Goal: Transaction & Acquisition: Register for event/course

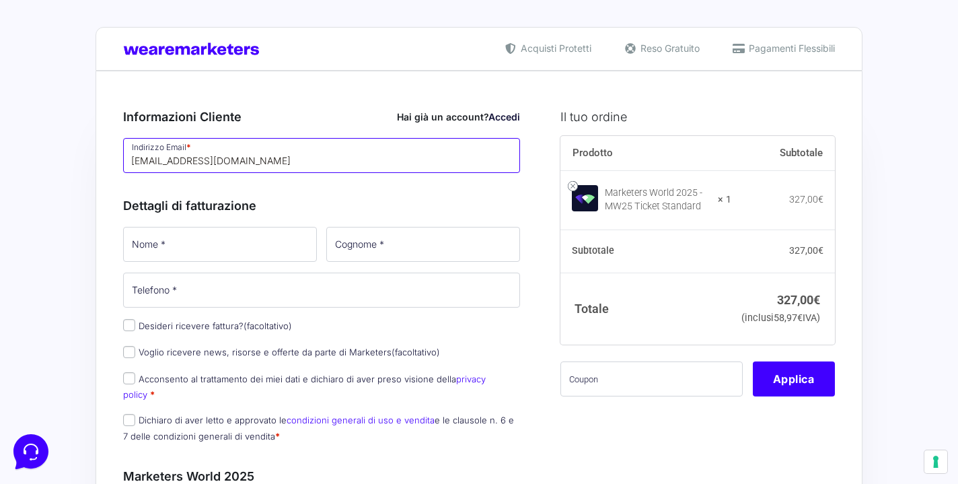
type input "[EMAIL_ADDRESS][DOMAIN_NAME]"
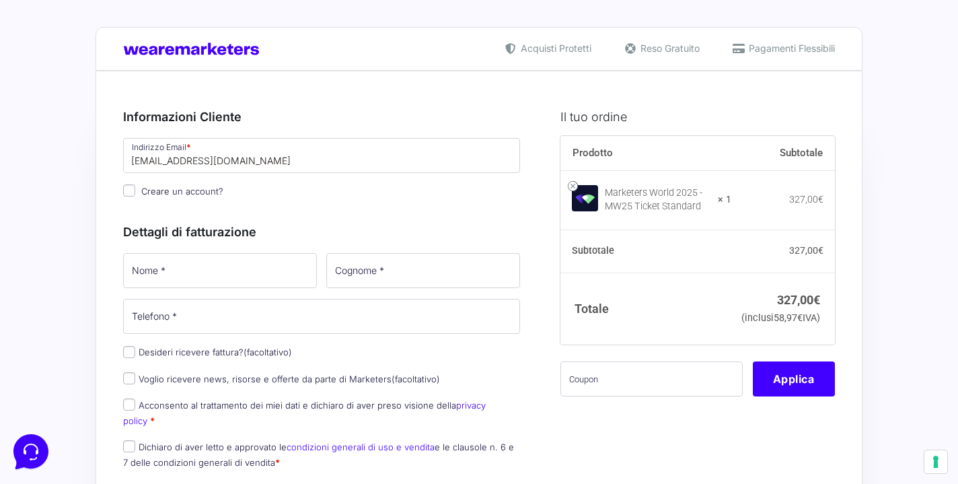
click at [130, 193] on input "Creare un account?" at bounding box center [129, 190] width 12 height 12
checkbox input "true"
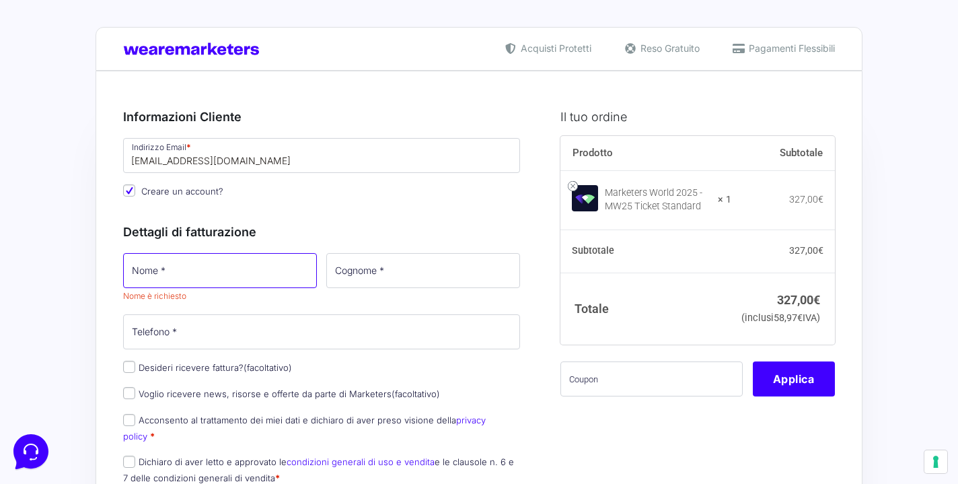
click at [182, 274] on input "Nome *" at bounding box center [220, 270] width 194 height 35
type input "Federica"
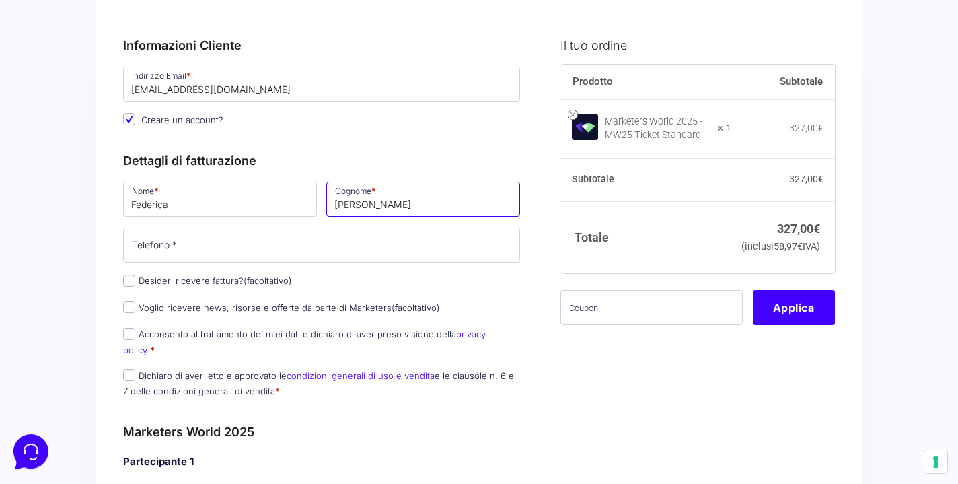
scroll to position [98, 0]
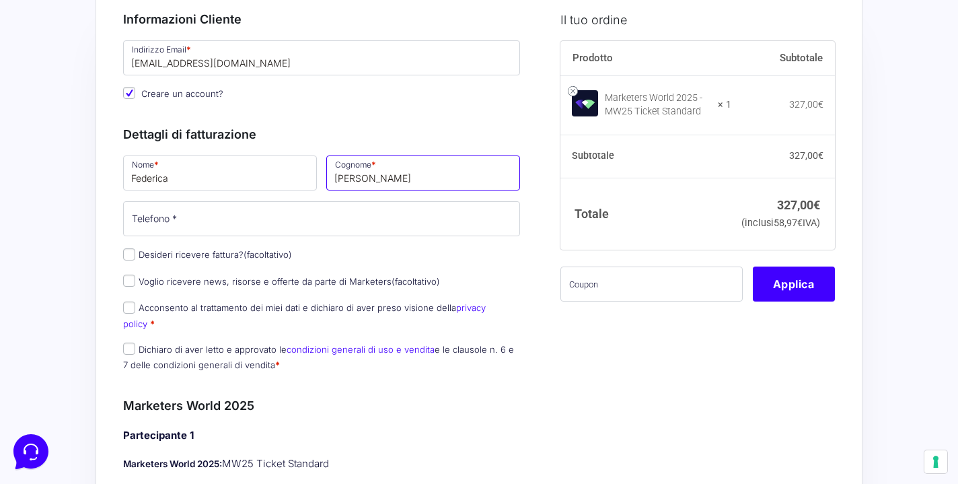
type input "Romagnoli"
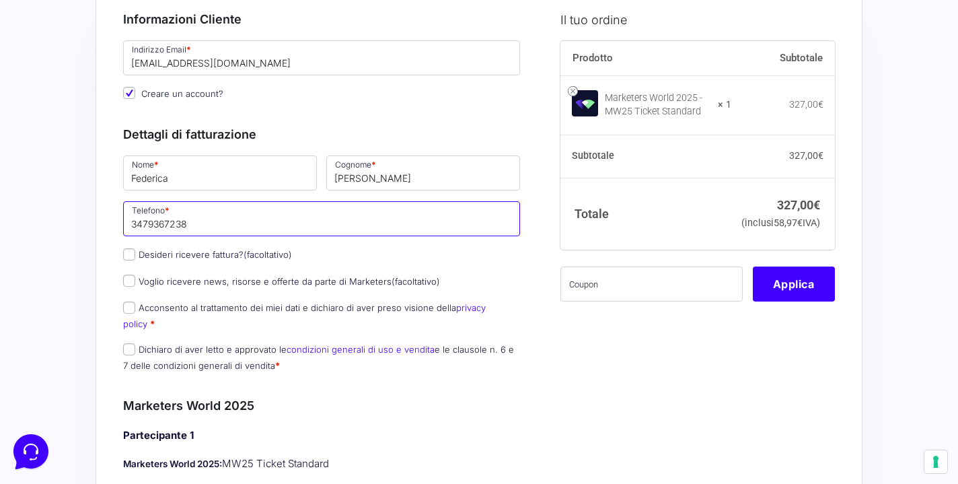
type input "3479367238"
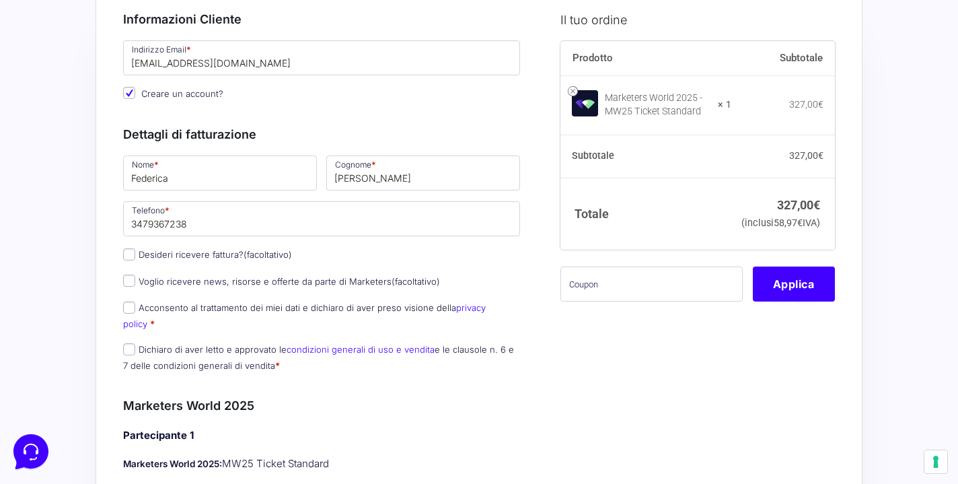
click at [131, 281] on input "Voglio ricevere news, risorse e offerte da parte di Marketers (facoltativo)" at bounding box center [129, 280] width 12 height 12
checkbox input "true"
click at [133, 309] on input "Acconsento al trattamento dei miei dati e dichiaro di aver preso visione della …" at bounding box center [129, 307] width 12 height 12
checkbox input "true"
click at [129, 343] on input "Dichiaro di aver letto e approvato le condizioni generali di uso e vendita e le…" at bounding box center [129, 349] width 12 height 12
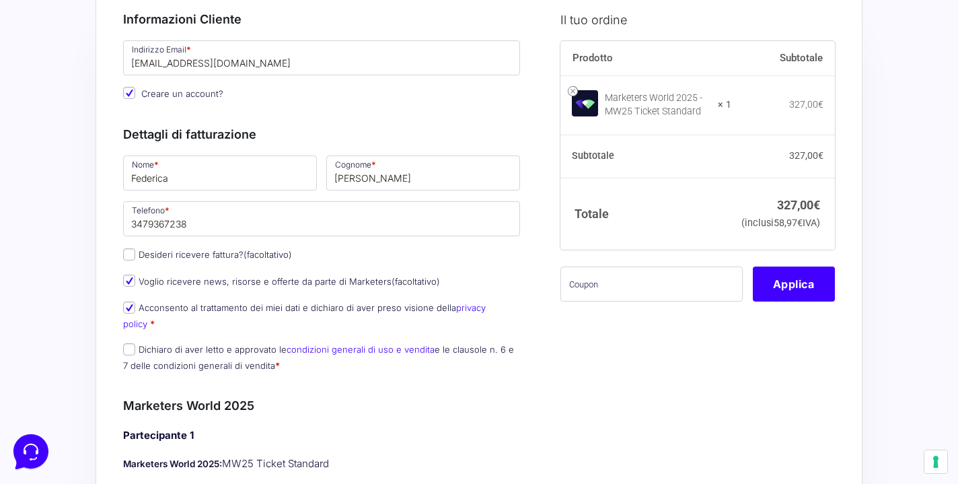
checkbox input "true"
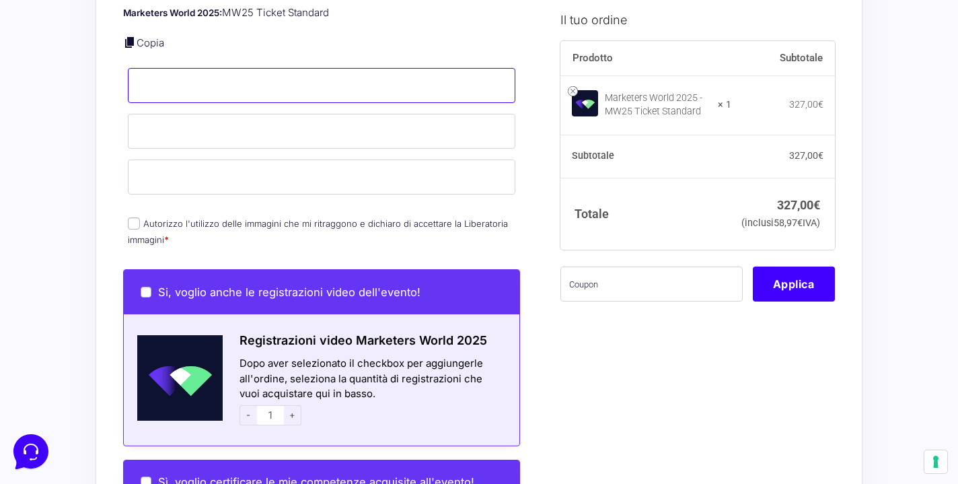
scroll to position [549, 0]
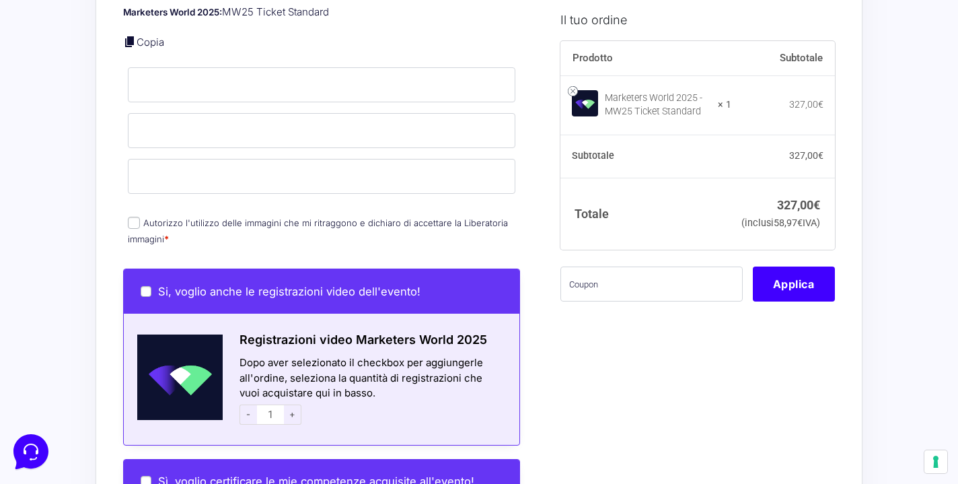
click at [137, 208] on div "Partecipante 1 Marketers World 2025: MW25 Ticket Standard Copia Nome * Cognome …" at bounding box center [321, 112] width 397 height 272
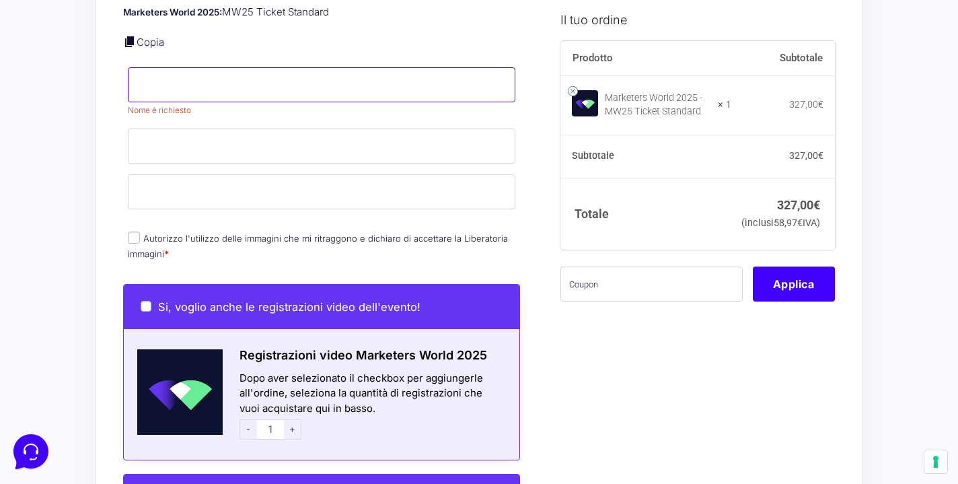
click at [271, 75] on input "Nome *" at bounding box center [321, 84] width 387 height 35
type input "Federica"
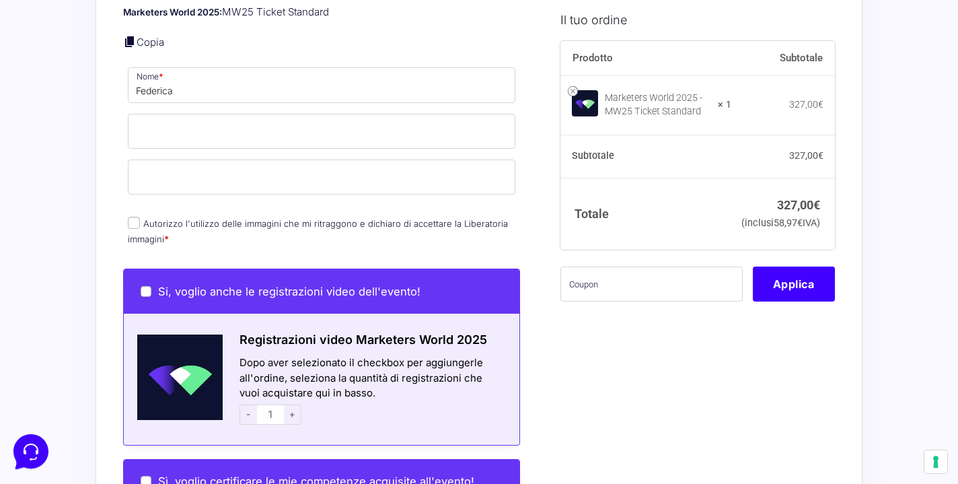
click at [134, 206] on div "Partecipante 1 Marketers World 2025: MW25 Ticket Standard Copia Nome * Federica…" at bounding box center [321, 112] width 397 height 272
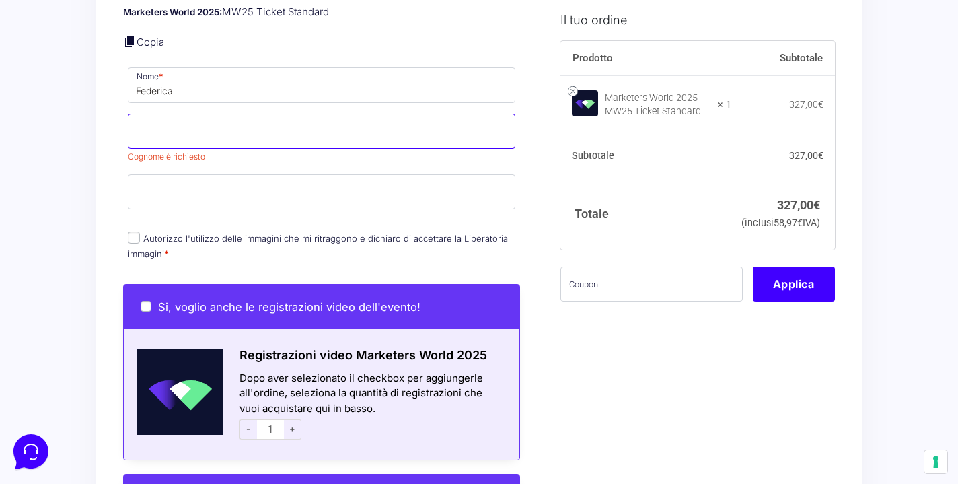
click at [173, 114] on input "Cognome *" at bounding box center [321, 131] width 387 height 35
type input "Romagnoli"
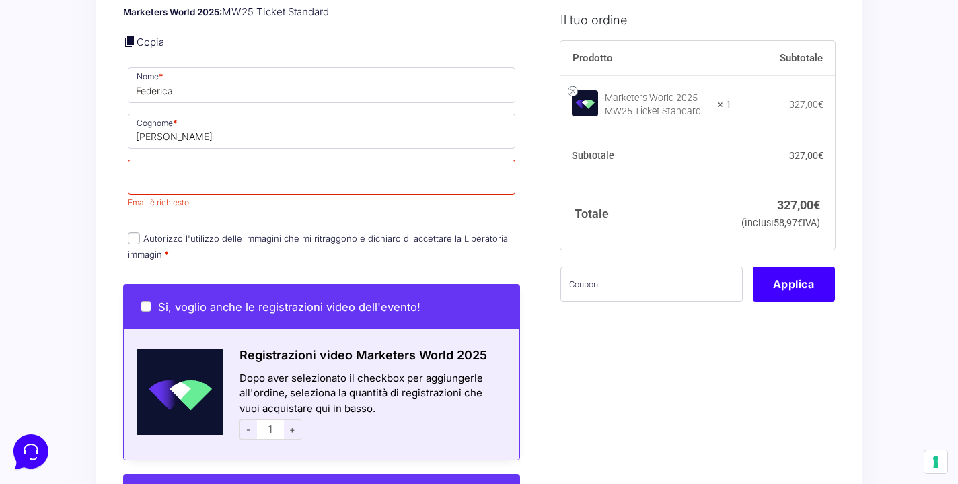
click at [138, 208] on div "Partecipante 1 Marketers World 2025: MW25 Ticket Standard Copia Nome * Federica…" at bounding box center [321, 119] width 397 height 287
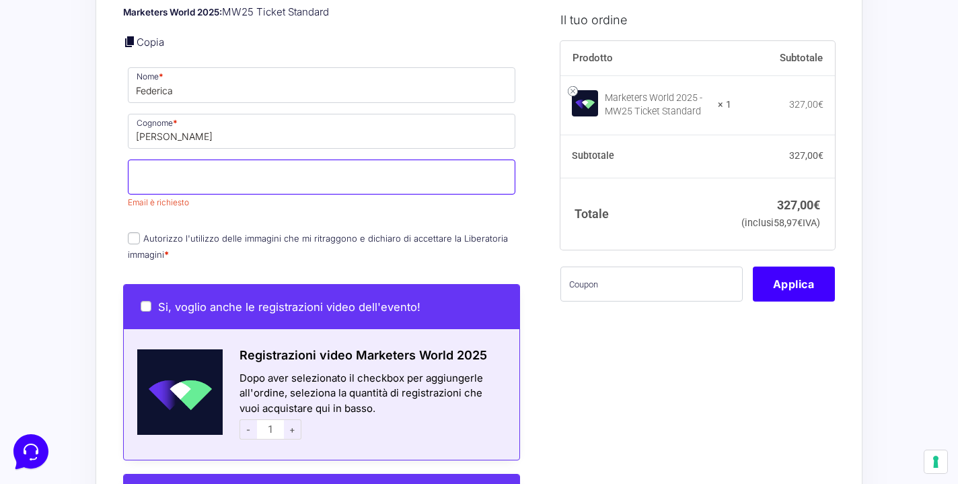
click at [176, 164] on input "Email *" at bounding box center [321, 176] width 387 height 35
type input "[EMAIL_ADDRESS][DOMAIN_NAME]"
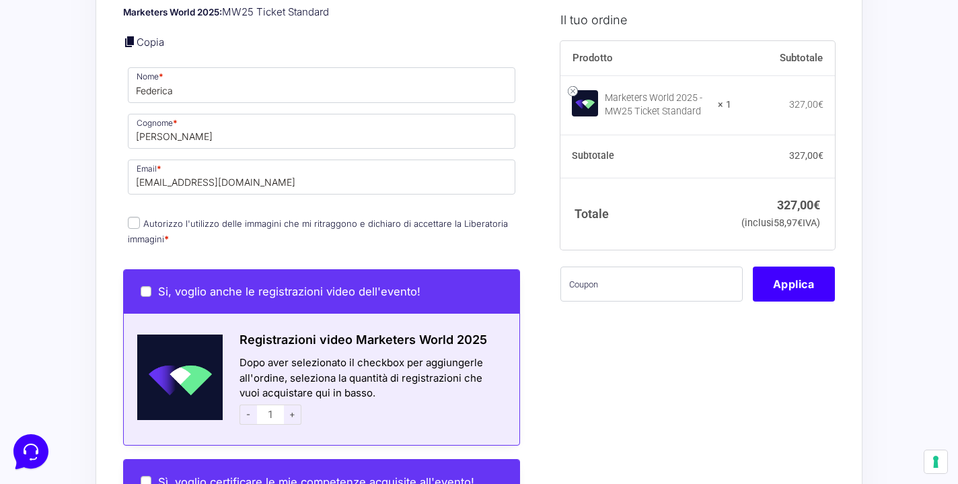
click at [132, 223] on label "Autorizzo l'utilizzo delle immagini che mi ritraggono e dichiaro di accettare l…" at bounding box center [318, 231] width 380 height 26
click at [132, 223] on input "Autorizzo l'utilizzo delle immagini che mi ritraggono e dichiaro di accettare l…" at bounding box center [134, 223] width 12 height 12
checkbox input "true"
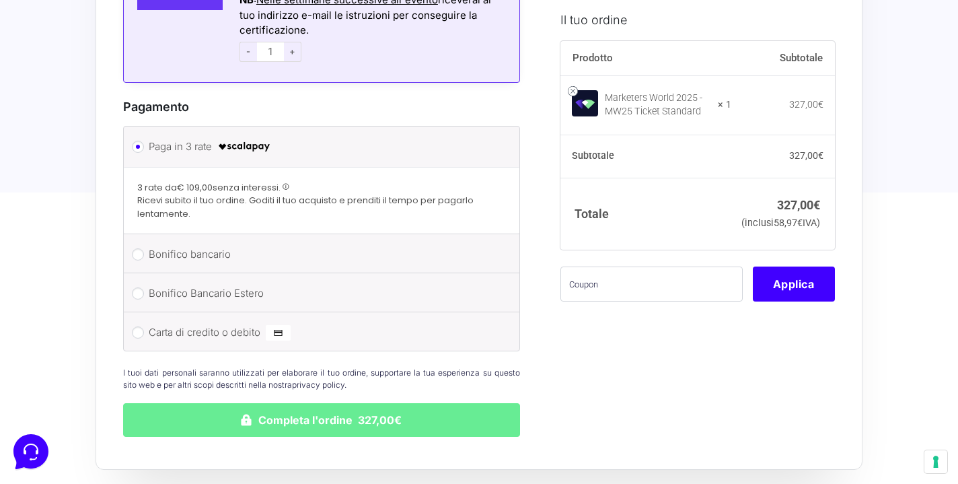
scroll to position [1196, 0]
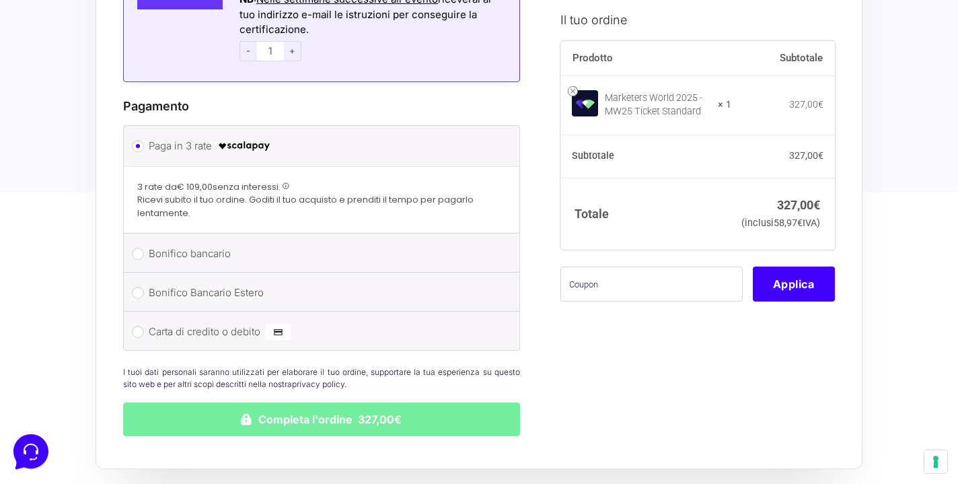
click at [320, 402] on button "Completa l'ordine 327,00€" at bounding box center [321, 419] width 397 height 34
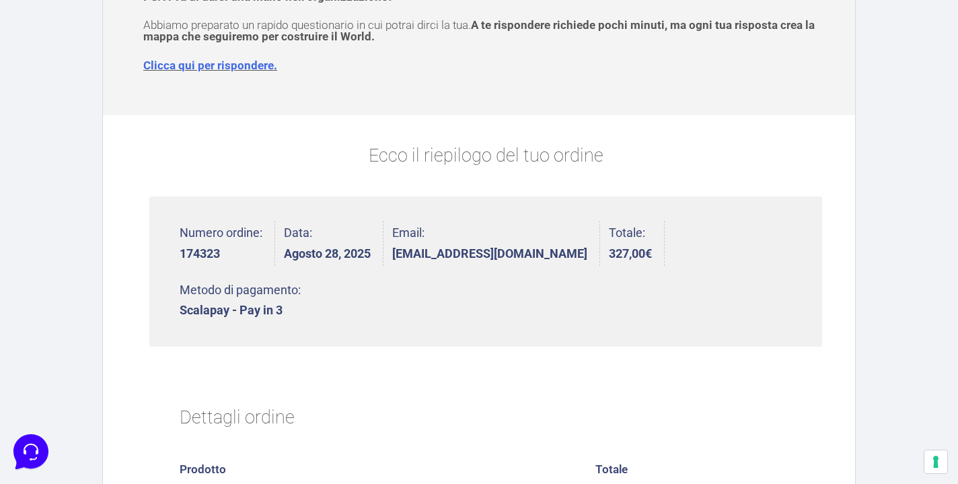
scroll to position [215, 0]
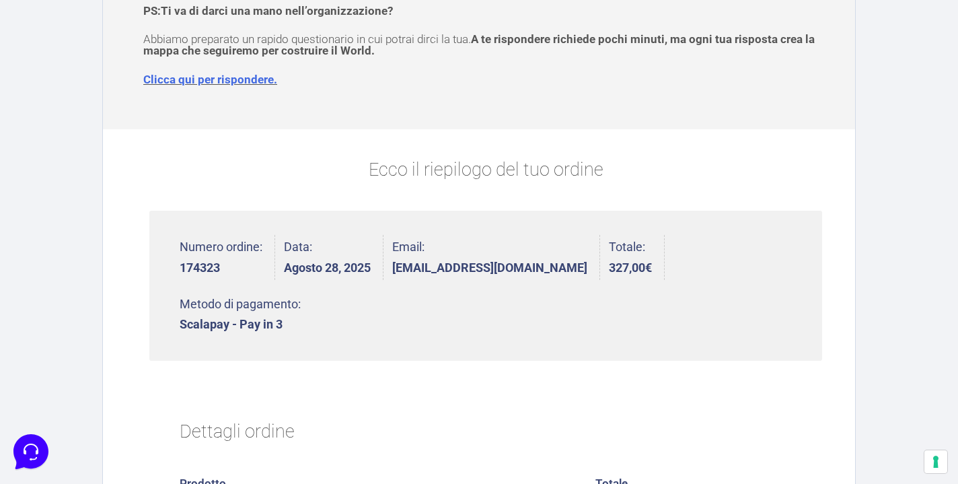
click at [250, 81] on link "Clicca qui per rispondere." at bounding box center [210, 79] width 134 height 13
